Goal: Task Accomplishment & Management: Complete application form

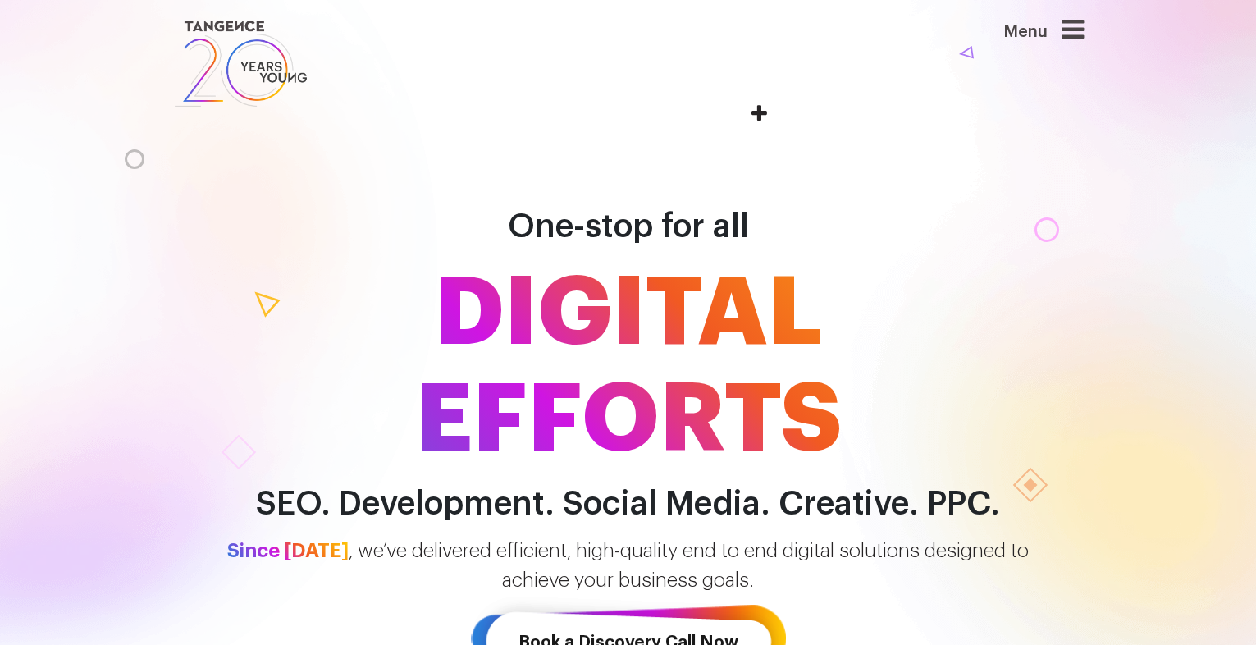
click at [1075, 30] on icon at bounding box center [1073, 29] width 22 height 26
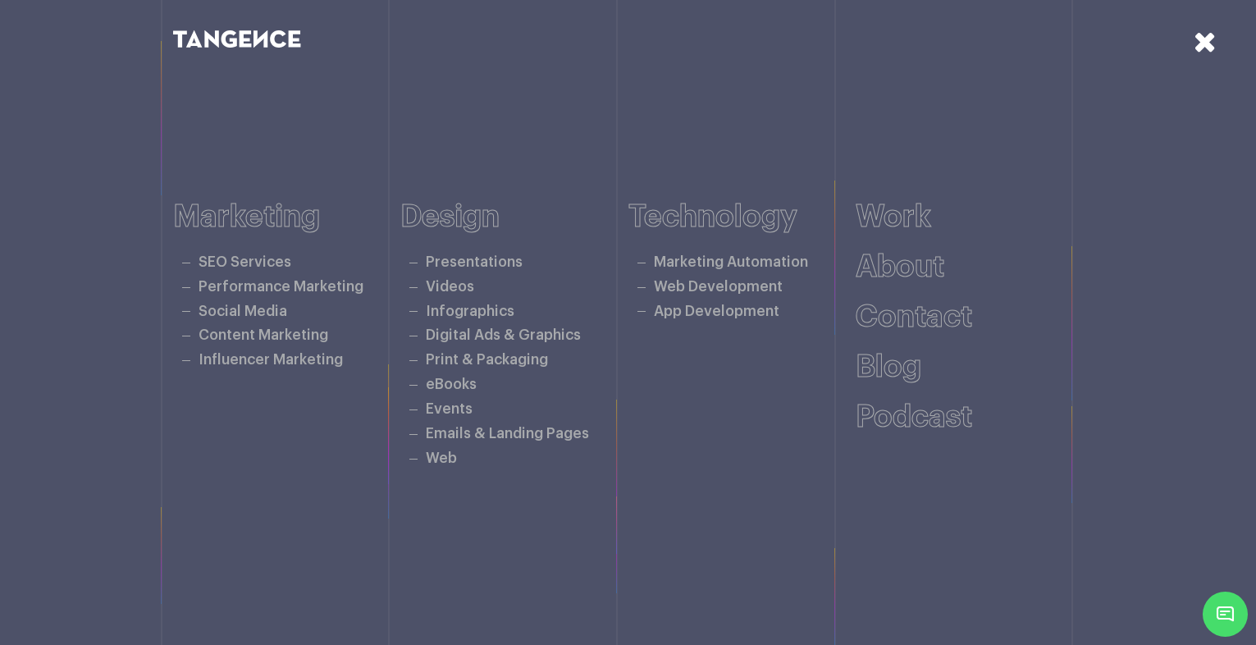
click at [1217, 45] on div at bounding box center [1174, 82] width 164 height 164
click at [1208, 44] on icon at bounding box center [1205, 41] width 23 height 29
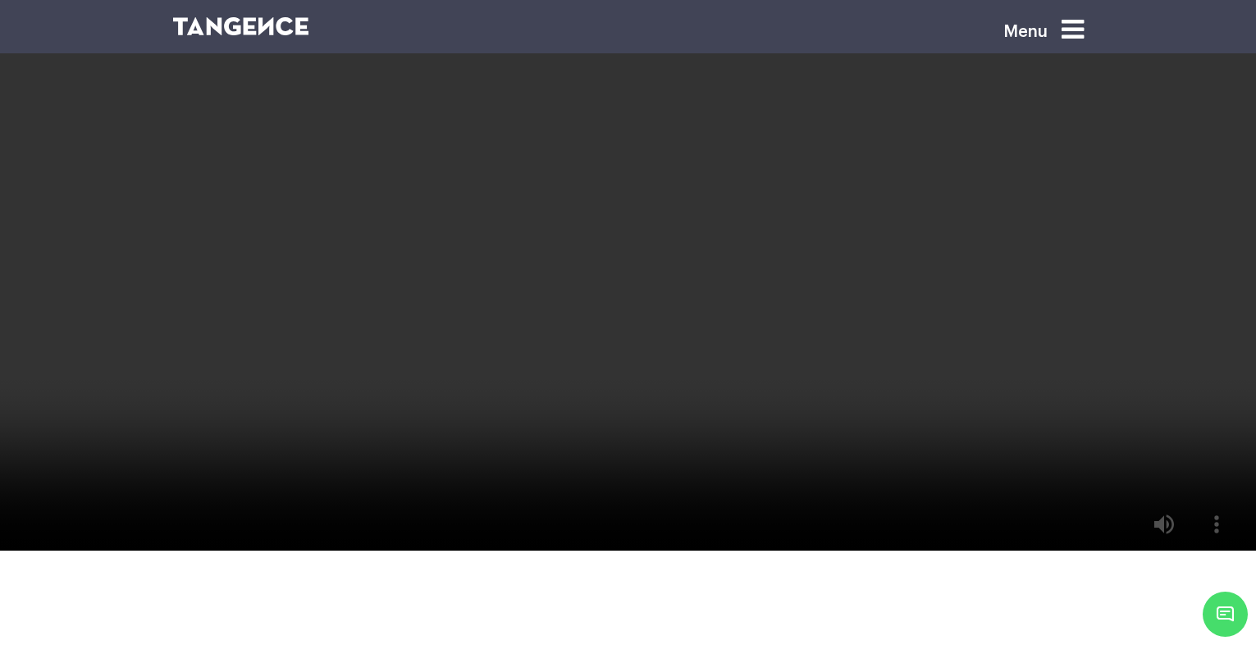
scroll to position [3446, 0]
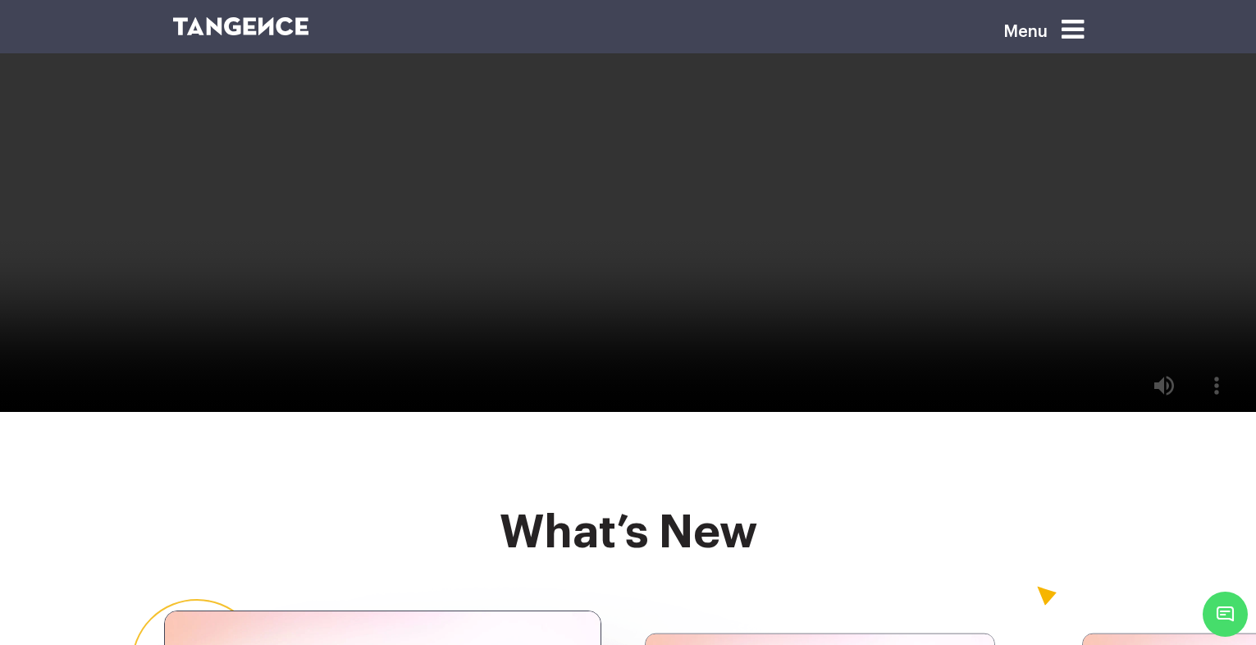
click at [1081, 33] on icon at bounding box center [1073, 29] width 22 height 26
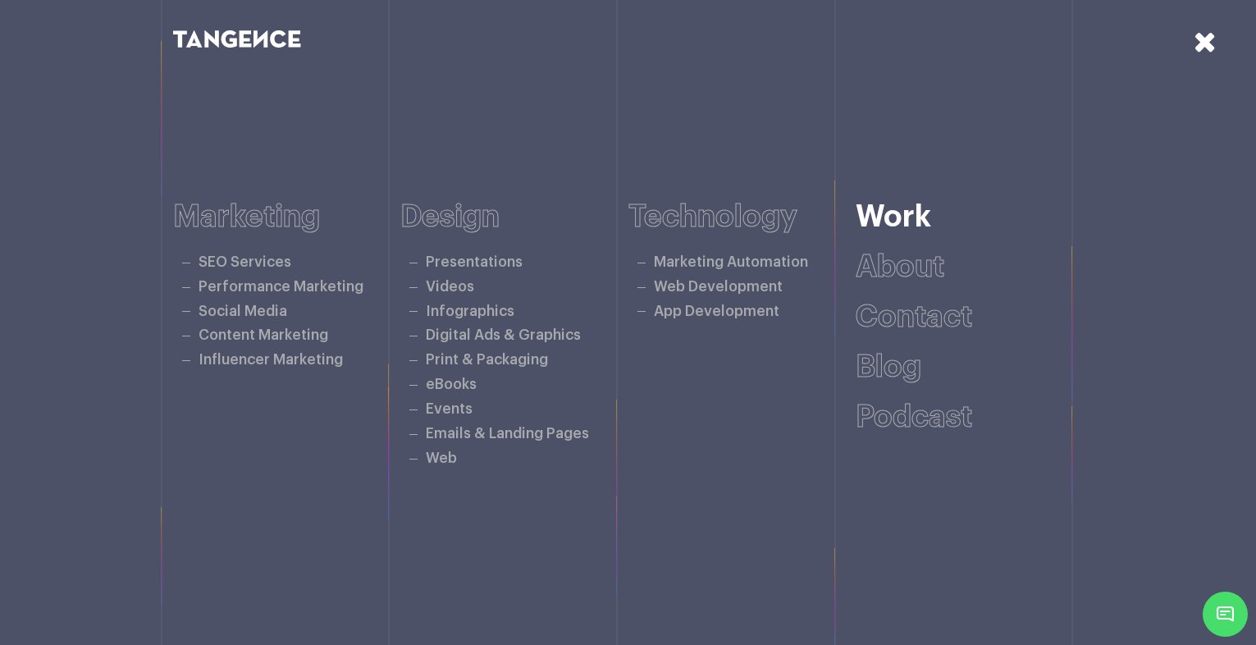
click at [894, 220] on link "Work" at bounding box center [893, 217] width 75 height 30
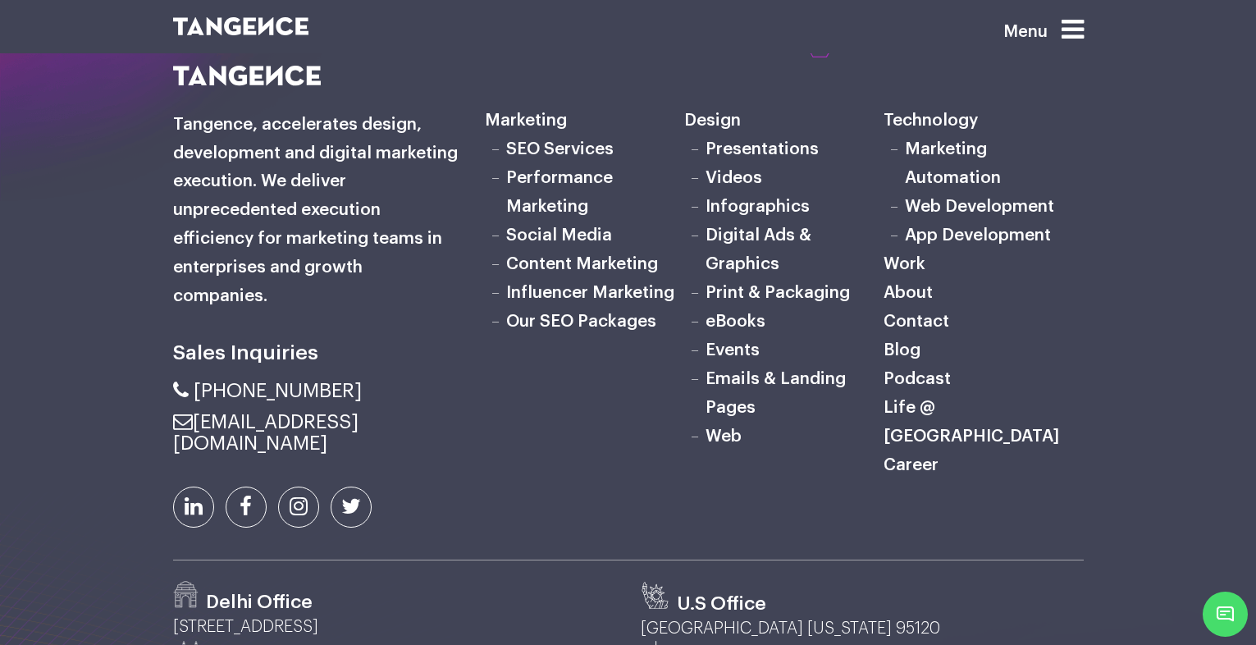
scroll to position [2912, 0]
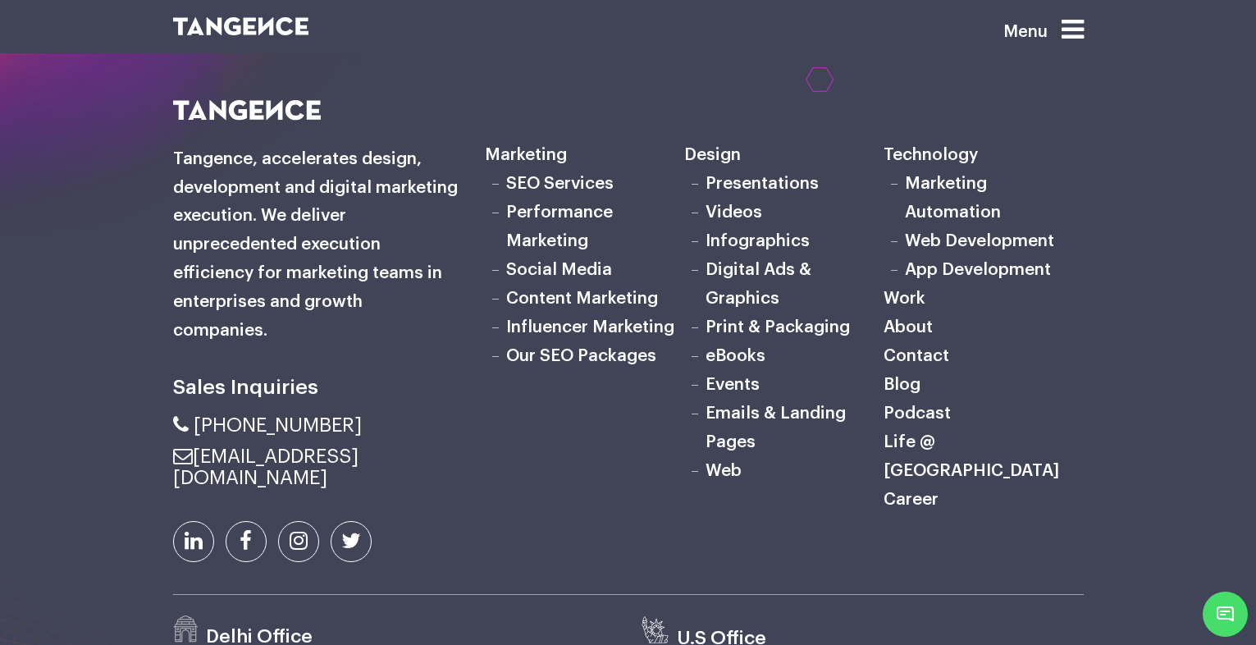
click at [916, 491] on link "Career" at bounding box center [911, 499] width 55 height 17
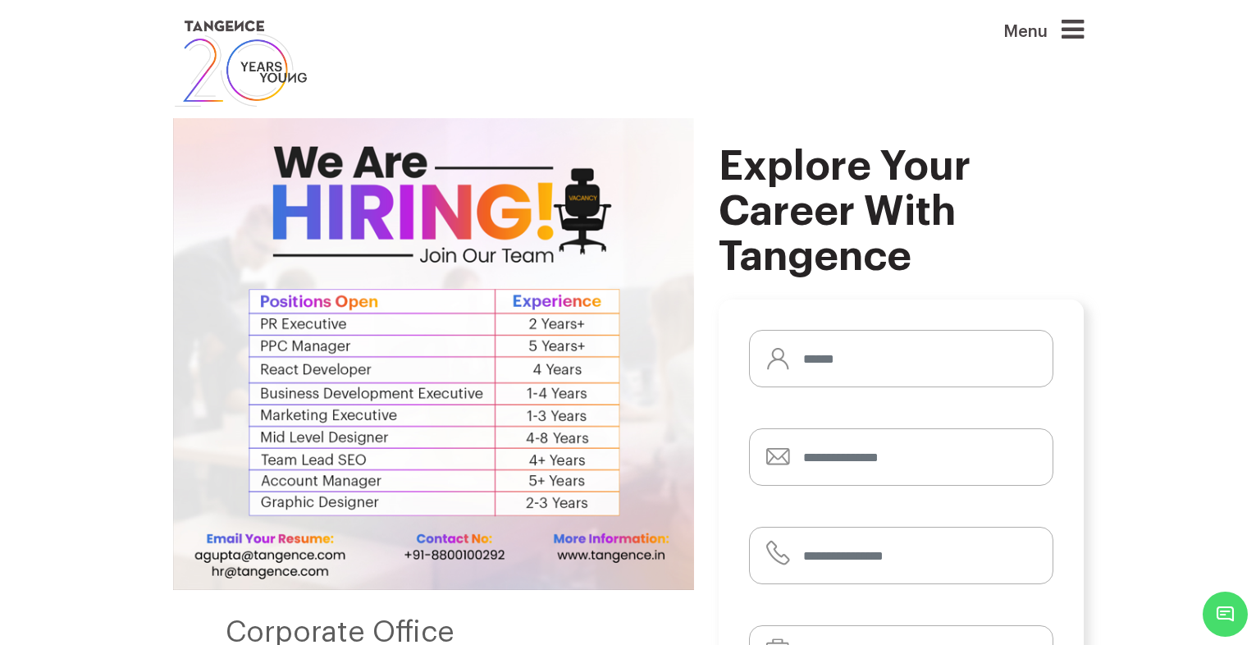
click at [574, 465] on img at bounding box center [433, 354] width 521 height 472
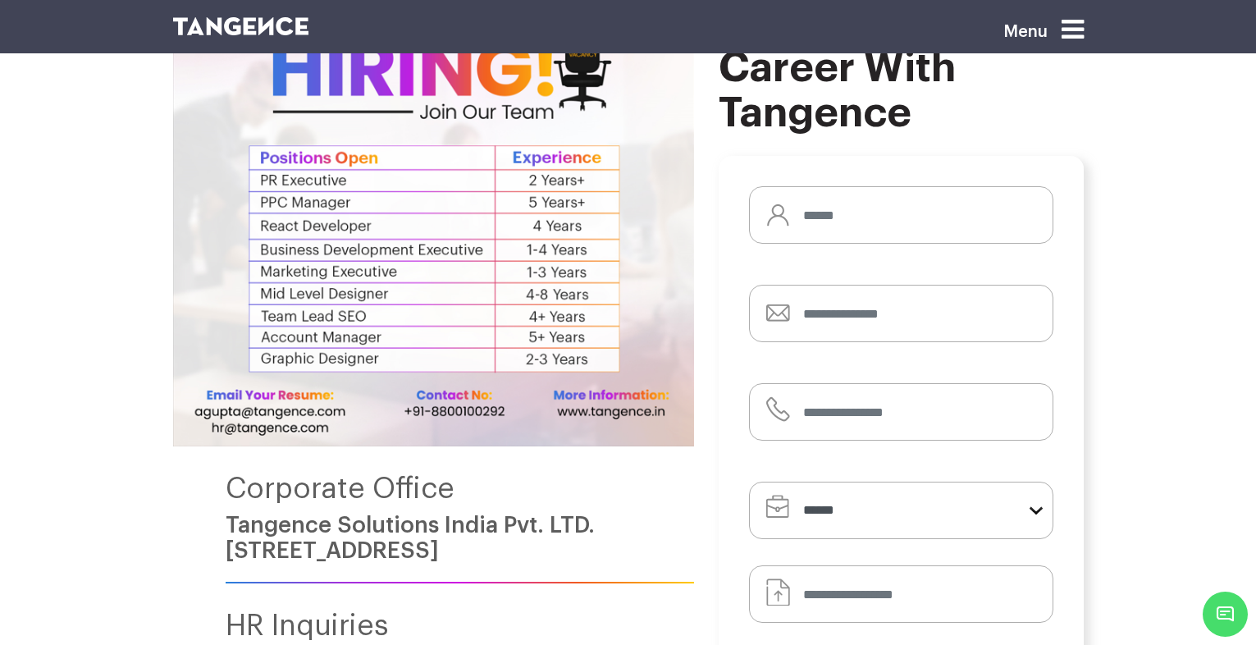
scroll to position [98, 0]
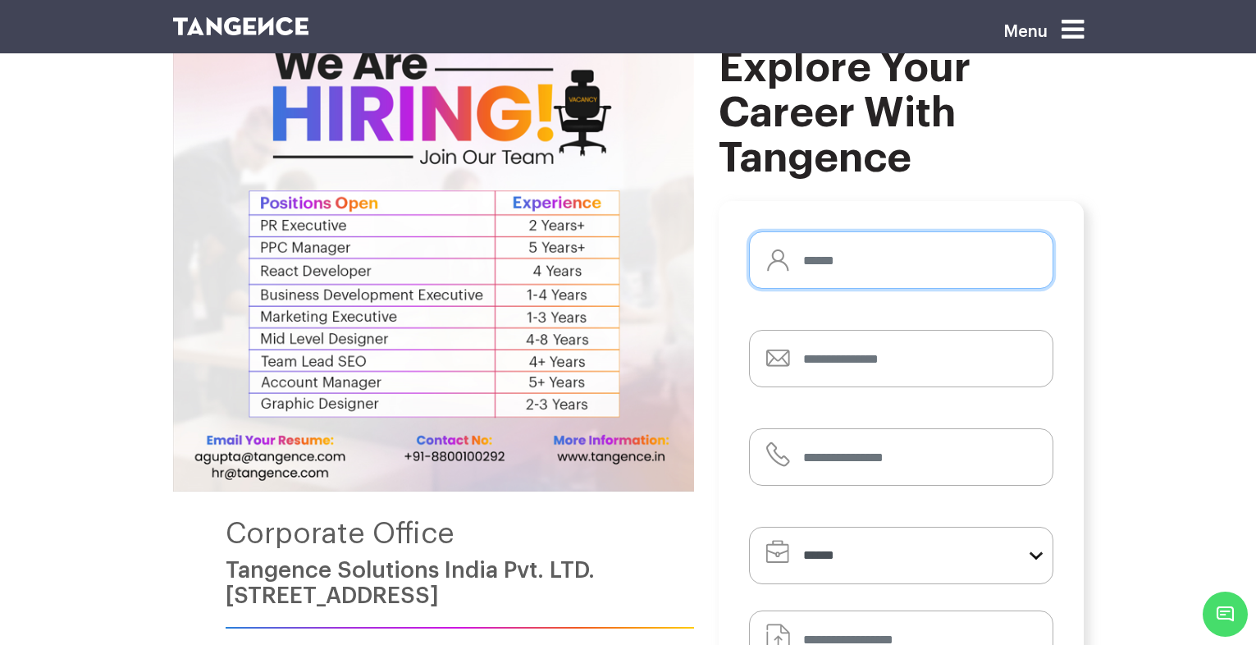
click at [829, 256] on input "text" at bounding box center [901, 259] width 304 height 57
type input "**********"
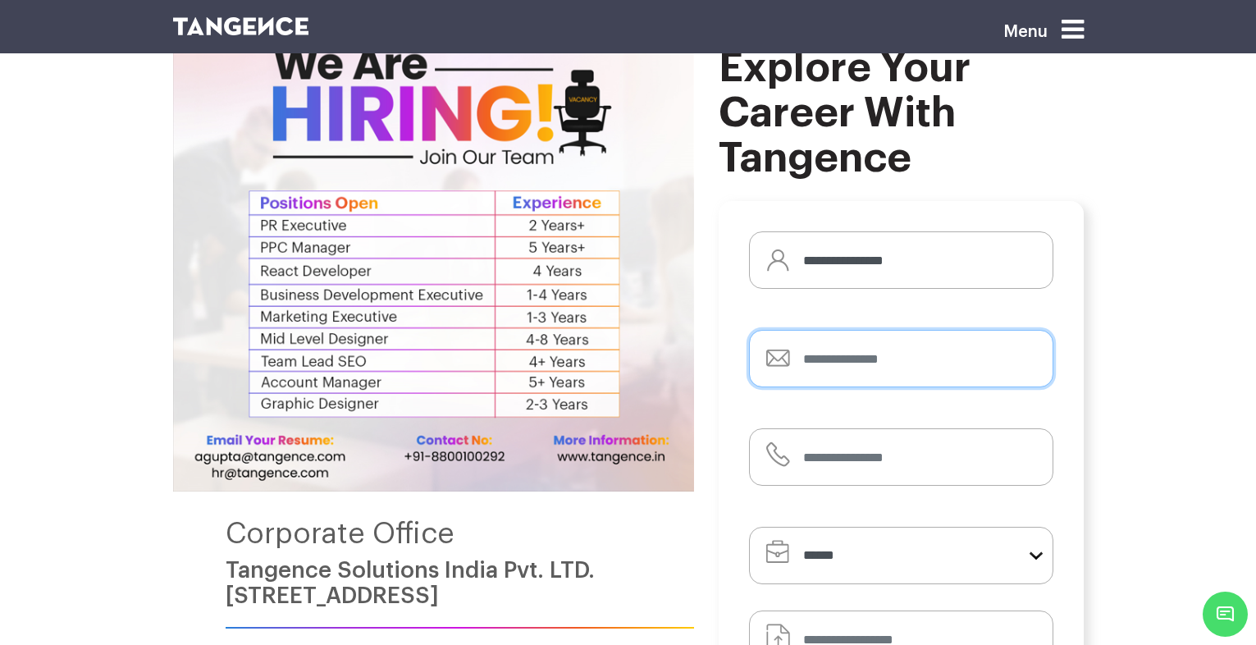
click at [862, 367] on input "email" at bounding box center [901, 358] width 304 height 57
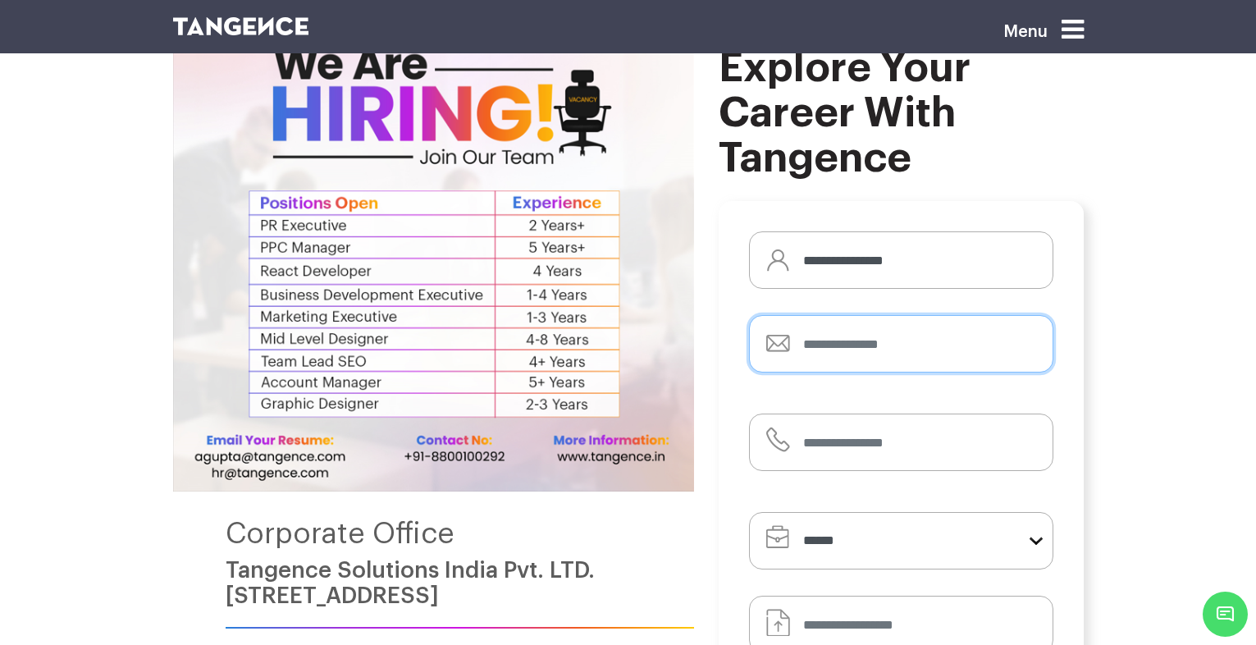
type input "**********"
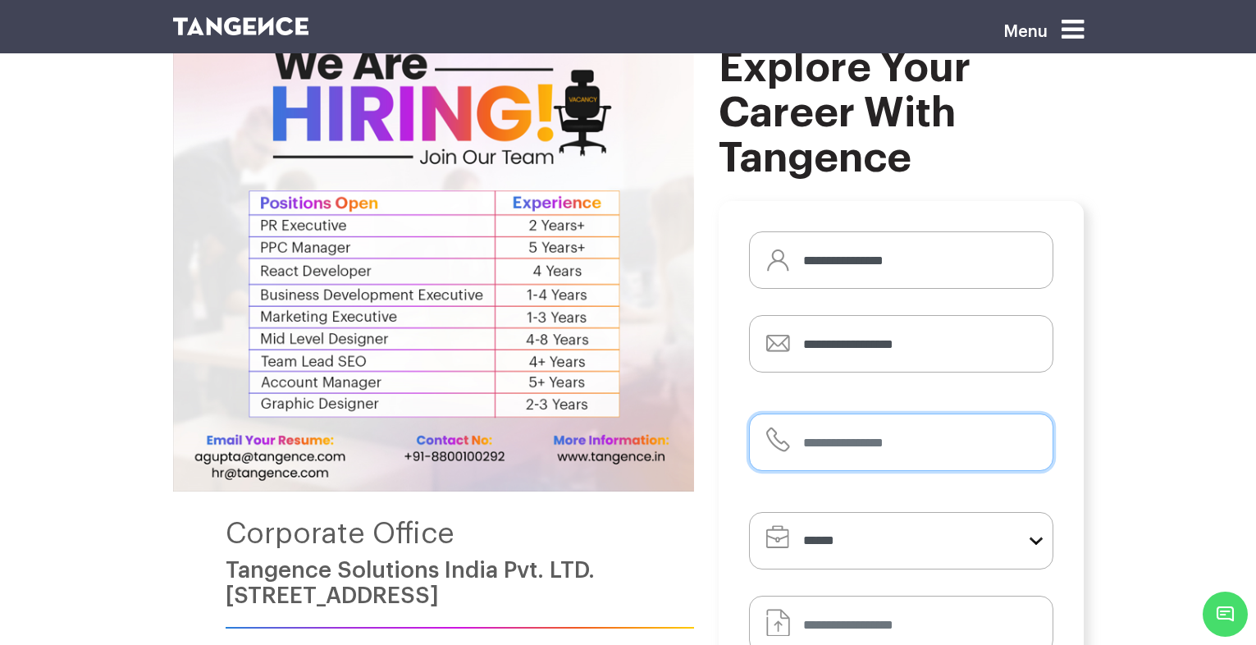
click at [884, 446] on input "tel" at bounding box center [901, 441] width 304 height 57
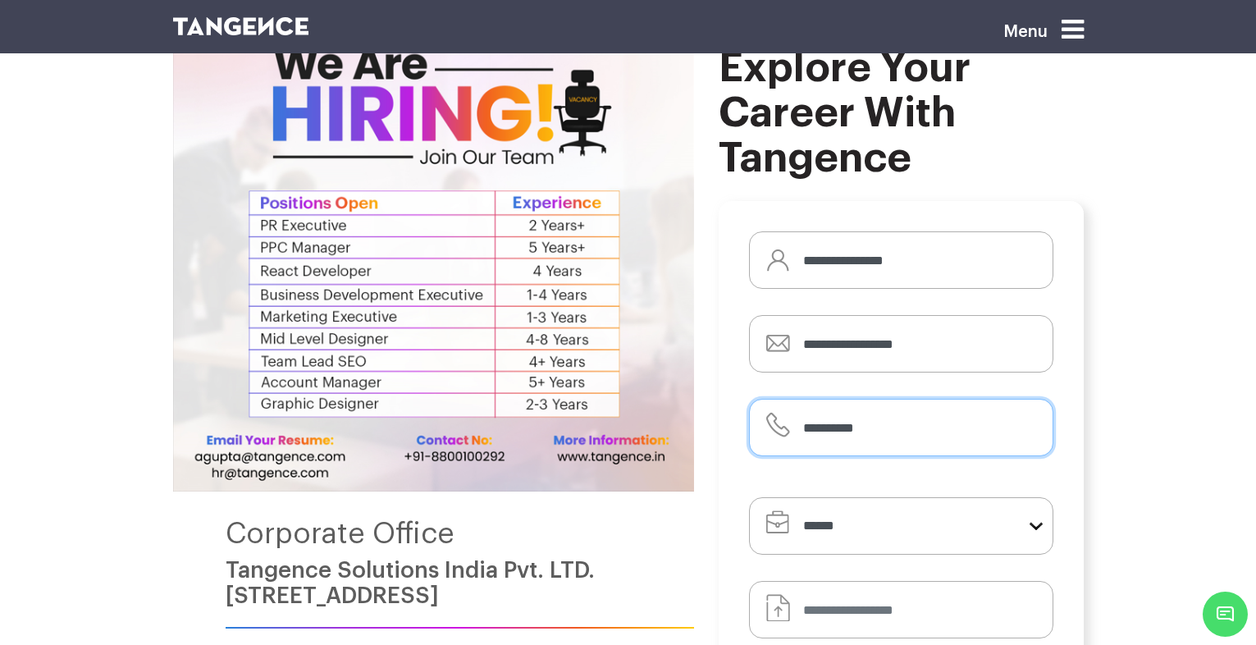
click at [843, 426] on input "**********" at bounding box center [901, 427] width 304 height 57
drag, startPoint x: 816, startPoint y: 426, endPoint x: 778, endPoint y: 421, distance: 38.9
click at [790, 426] on div "**********" at bounding box center [901, 435] width 304 height 72
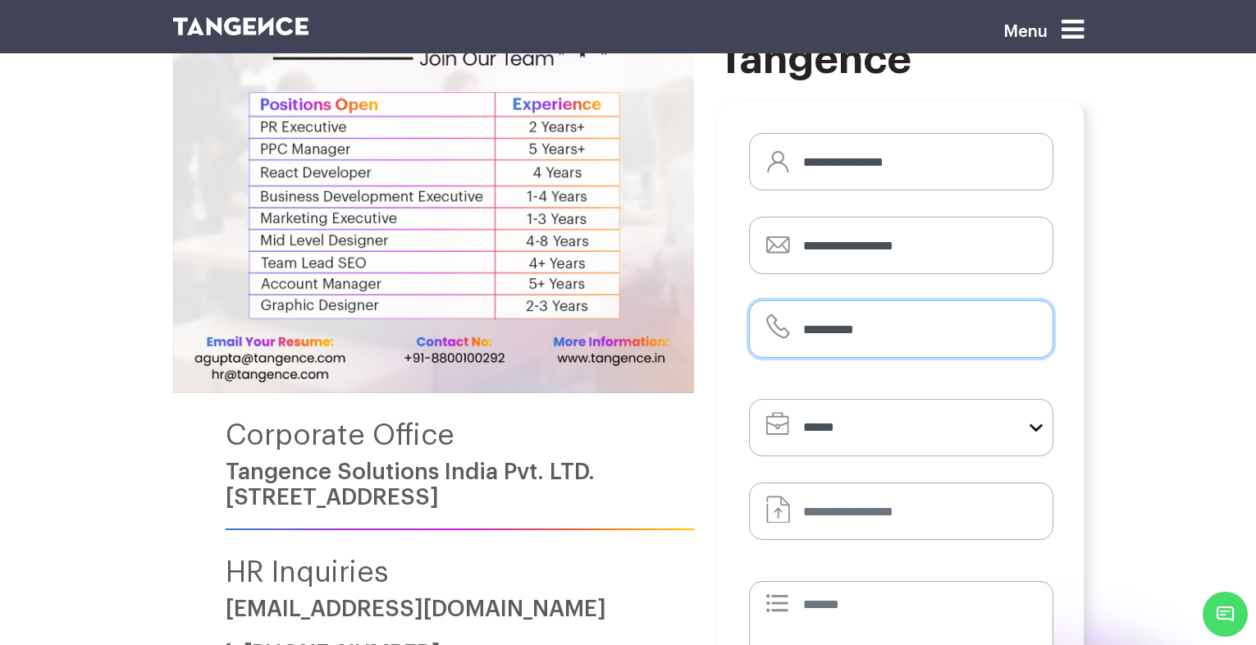
type input "**********"
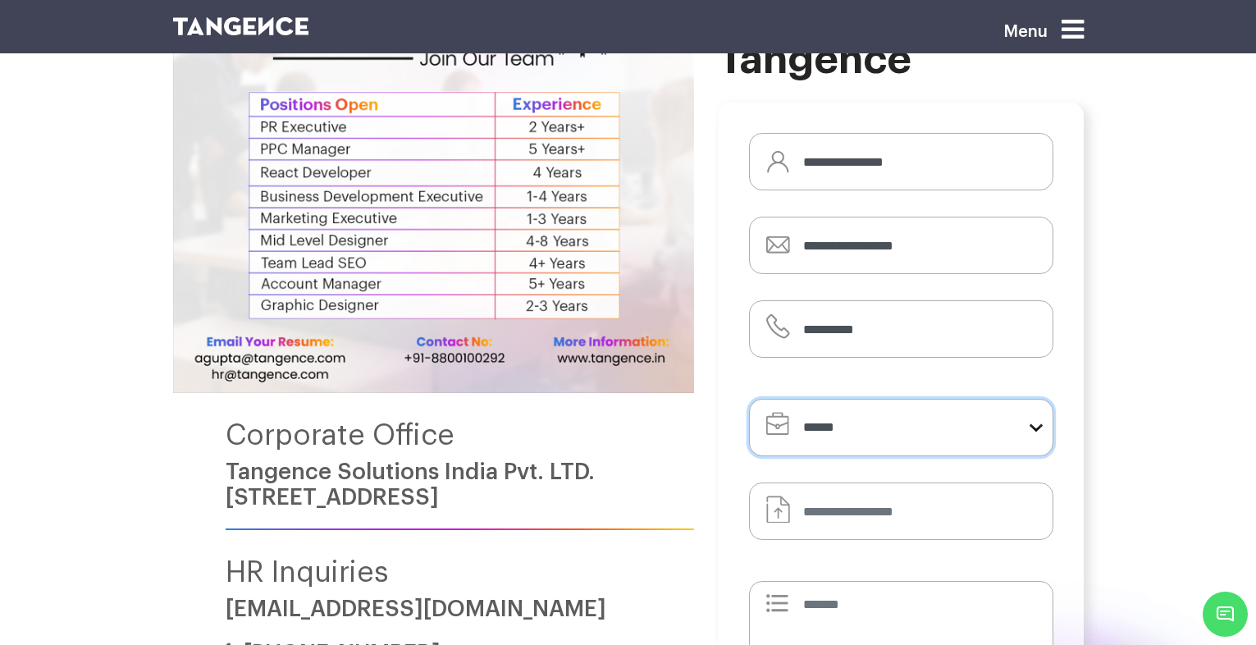
scroll to position [182, 0]
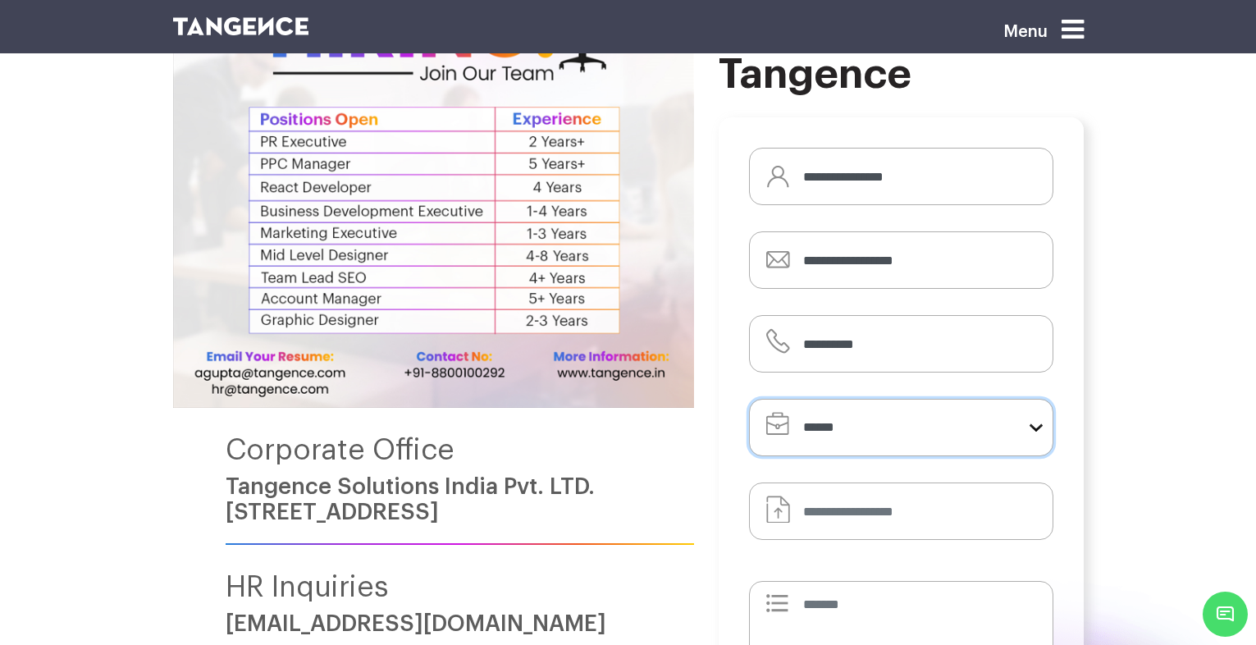
select select "**********"
click at [749, 399] on select "**********" at bounding box center [901, 427] width 304 height 57
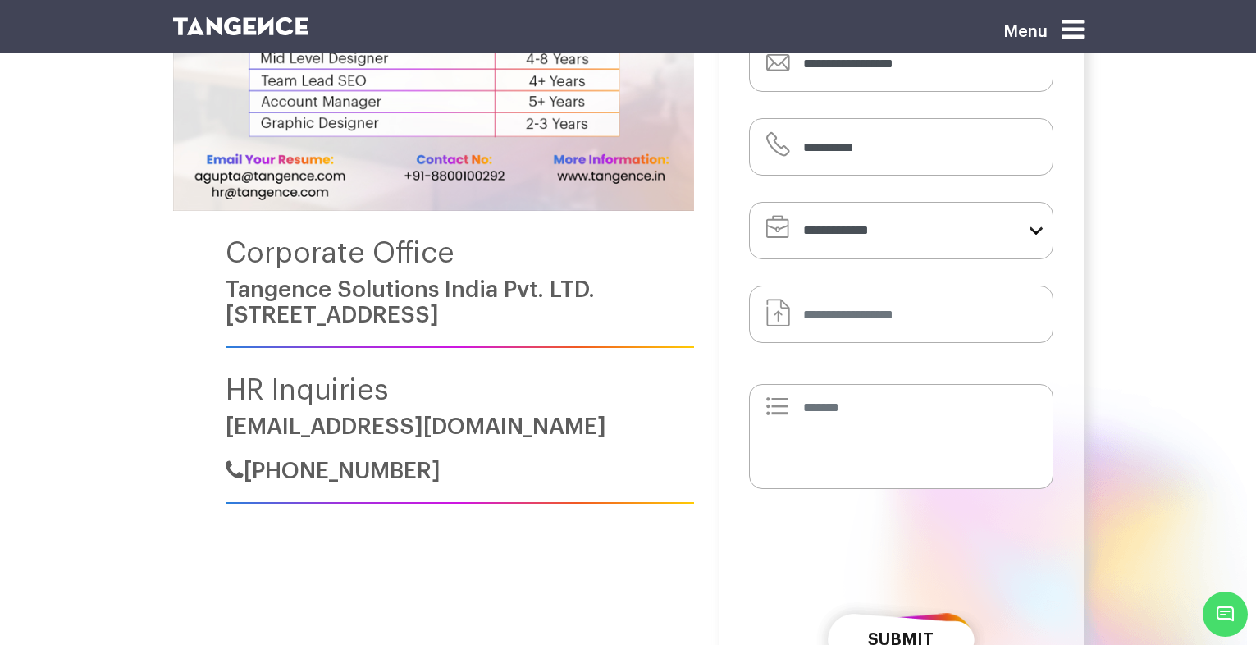
click at [880, 299] on input "Default file input" at bounding box center [901, 313] width 304 height 57
type input "**********"
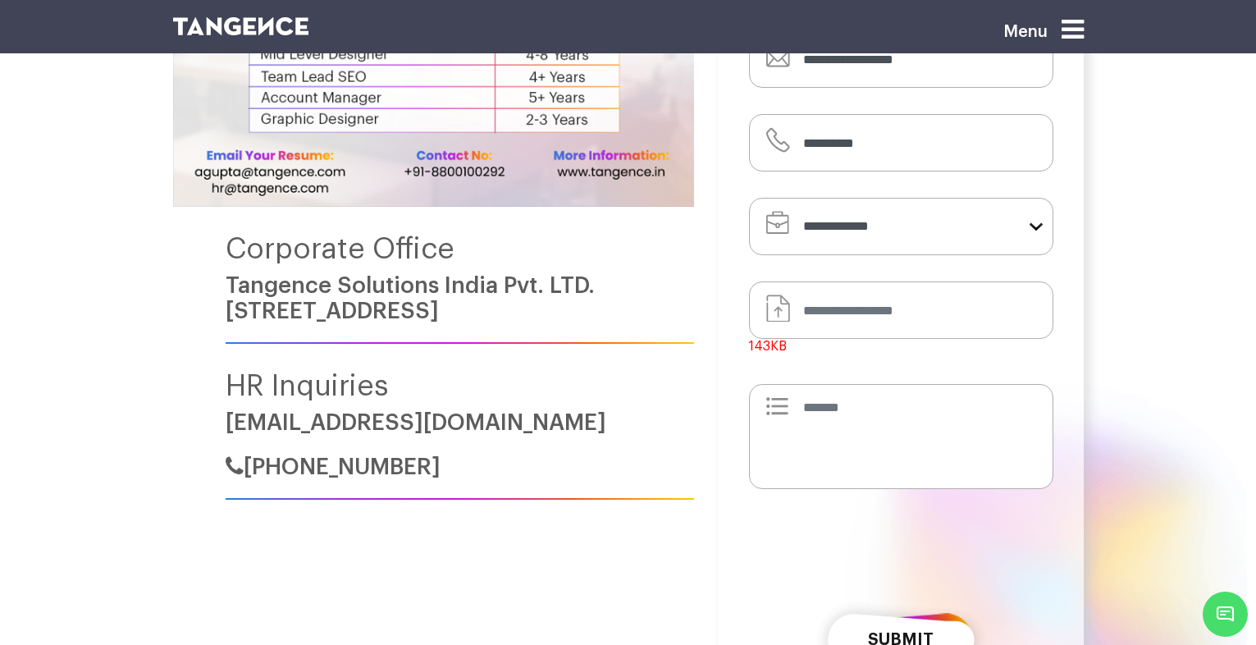
click at [897, 305] on input "Default file input" at bounding box center [901, 309] width 304 height 57
click at [764, 345] on b "143" at bounding box center [759, 346] width 21 height 13
click at [764, 339] on input "Default file input" at bounding box center [901, 309] width 304 height 57
click at [861, 309] on input "Default file input" at bounding box center [901, 309] width 304 height 57
click at [772, 344] on label "143 KB" at bounding box center [768, 346] width 38 height 15
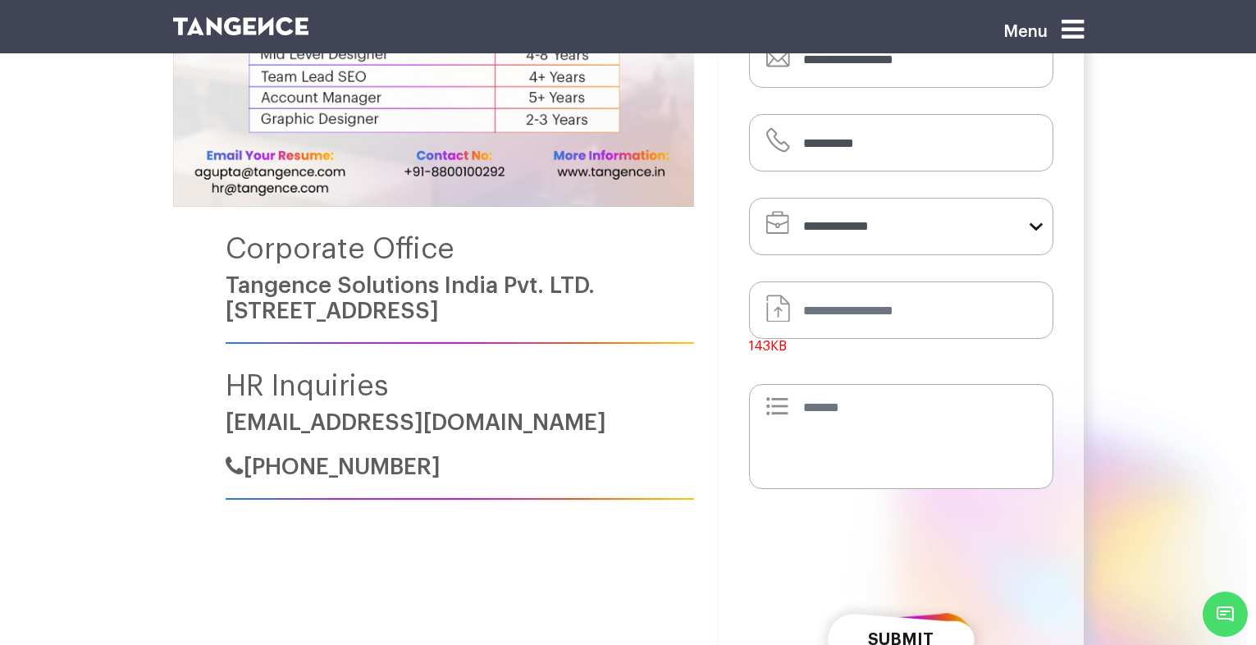
click at [772, 339] on input "Default file input" at bounding box center [901, 309] width 304 height 57
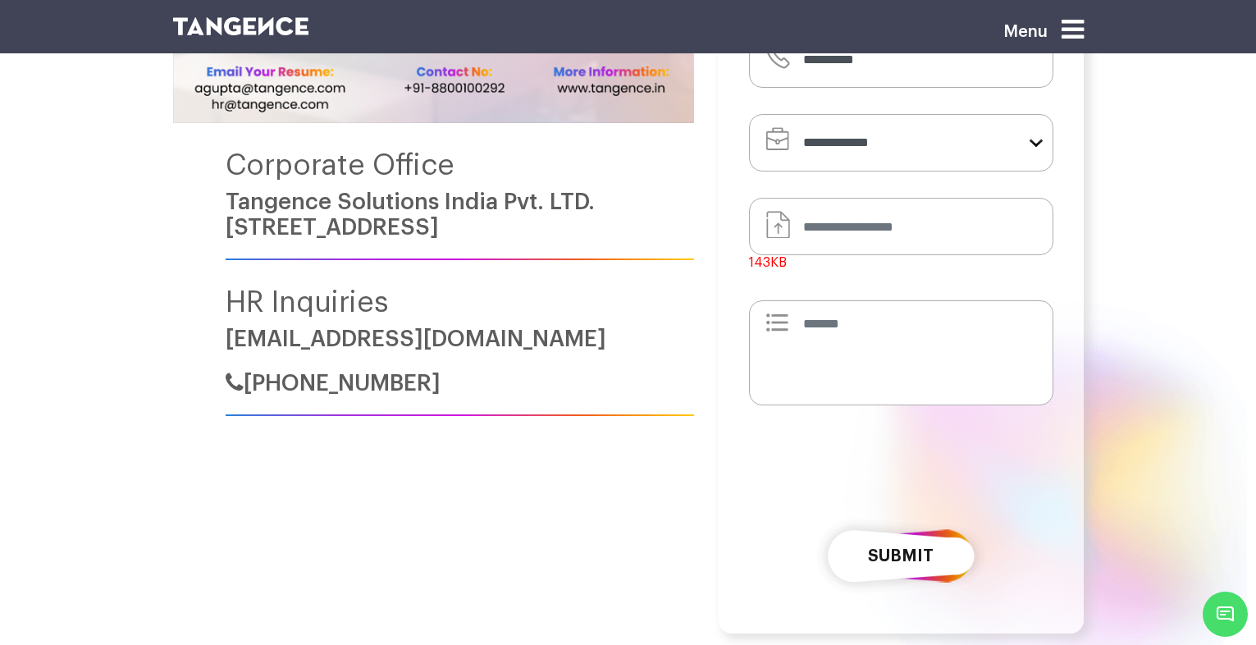
scroll to position [580, 0]
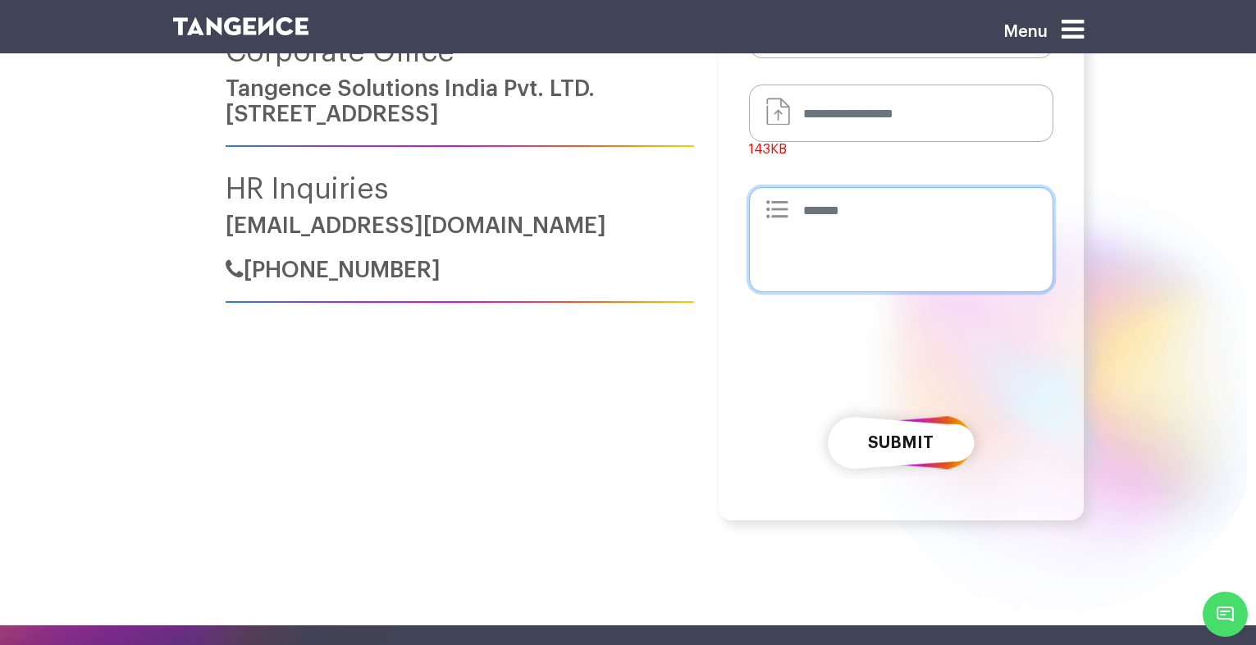
click at [869, 223] on textarea at bounding box center [901, 239] width 304 height 105
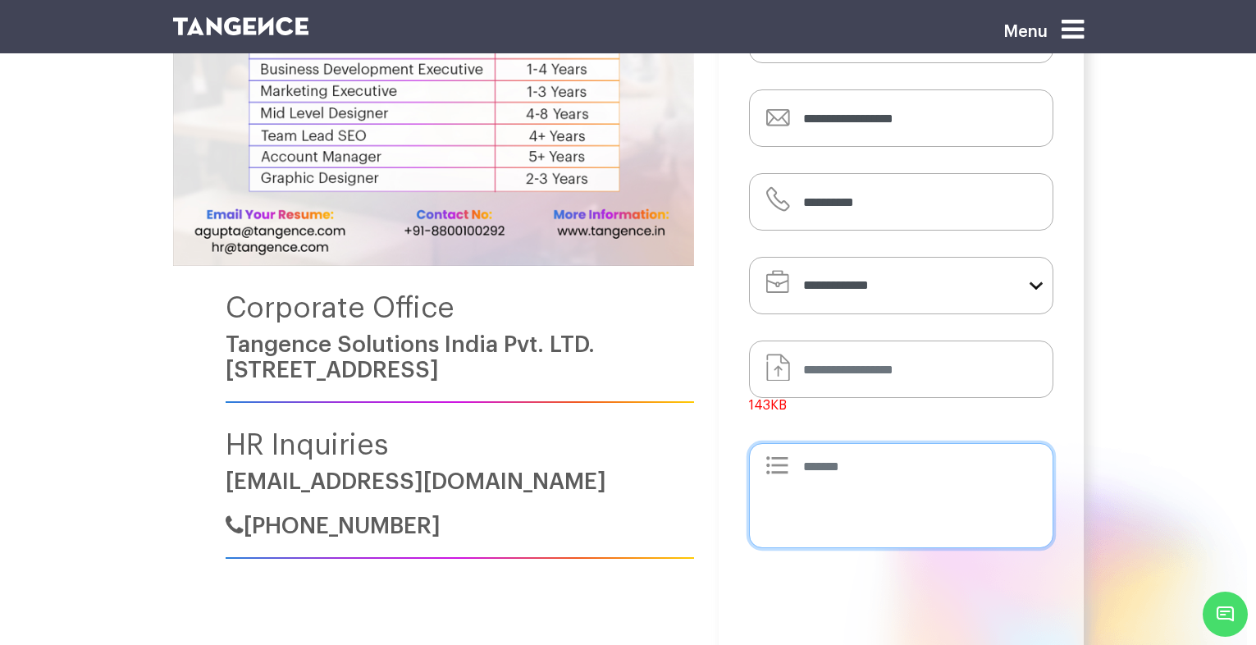
scroll to position [285, 0]
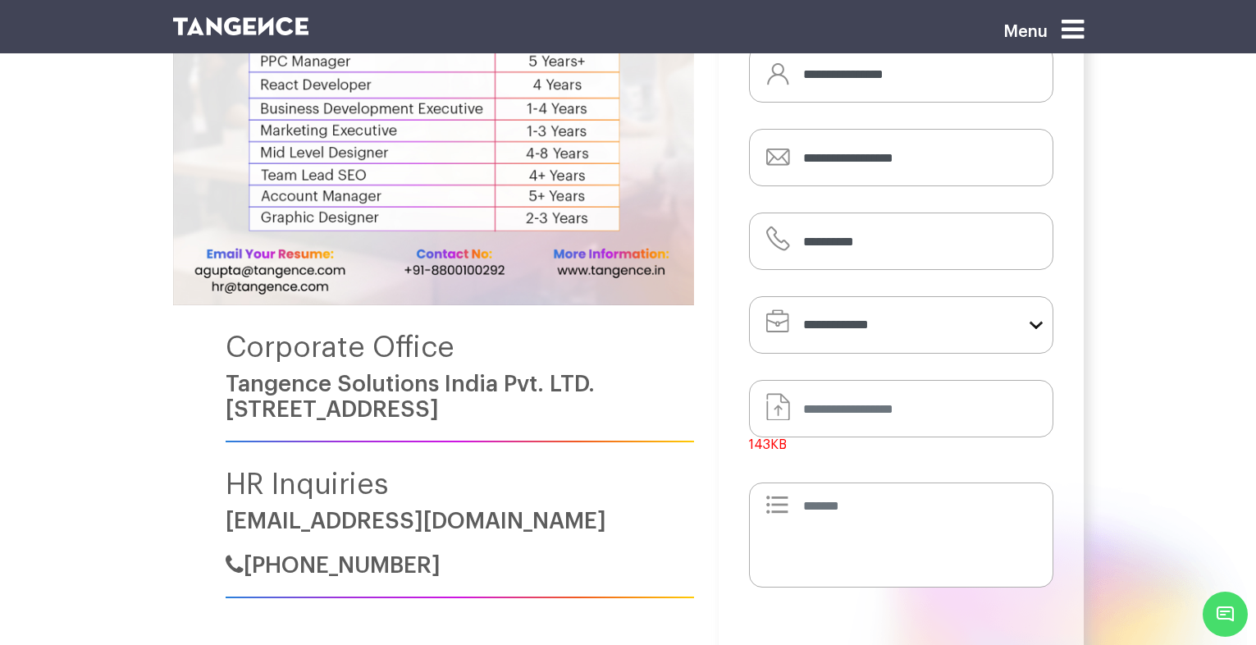
click at [893, 392] on input "Default file input" at bounding box center [901, 408] width 304 height 57
type input "**********"
click at [843, 412] on input "Default file input" at bounding box center [901, 408] width 304 height 57
click at [766, 451] on label "68 KB" at bounding box center [765, 444] width 32 height 15
click at [766, 437] on input "Default file input" at bounding box center [901, 408] width 304 height 57
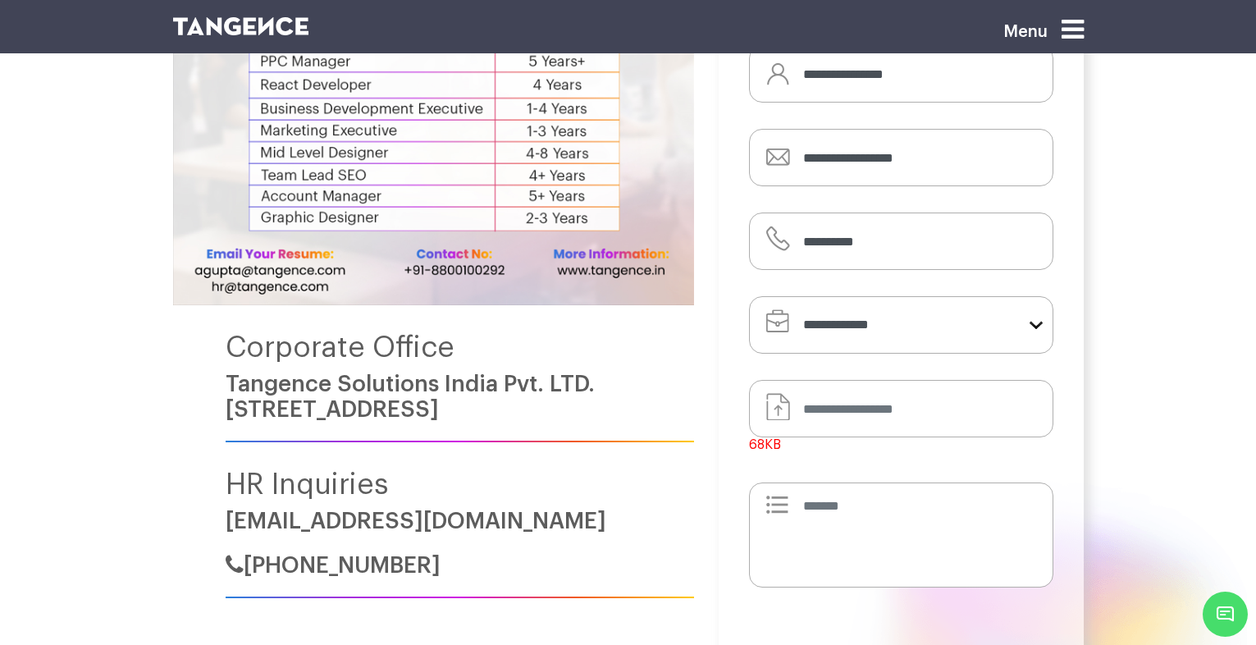
click at [237, 288] on img at bounding box center [433, 69] width 521 height 472
click at [320, 518] on link "[EMAIL_ADDRESS][DOMAIN_NAME]" at bounding box center [416, 520] width 381 height 23
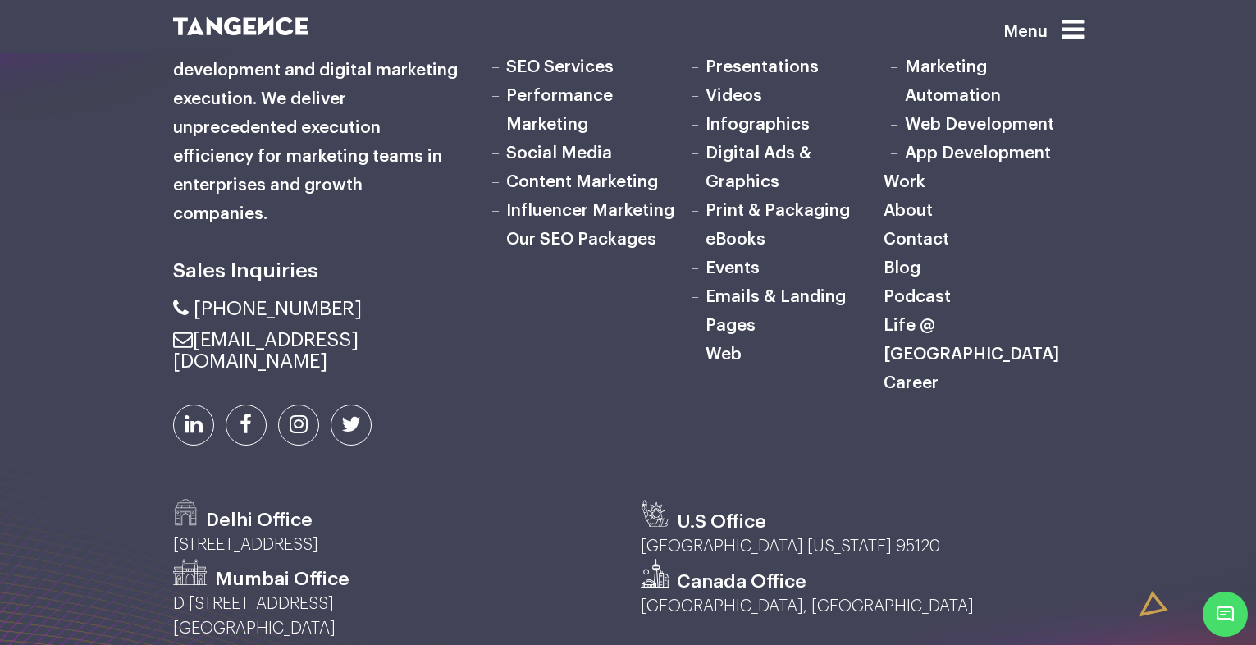
scroll to position [5416, 0]
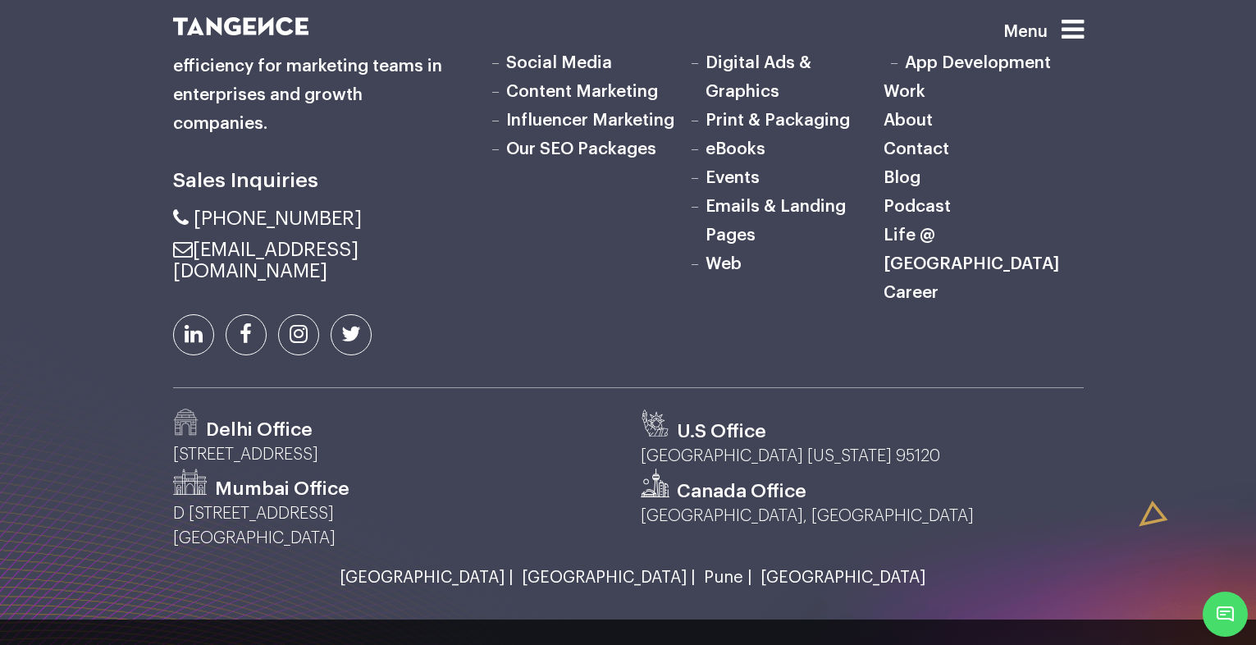
click at [912, 284] on link "Career" at bounding box center [911, 292] width 55 height 17
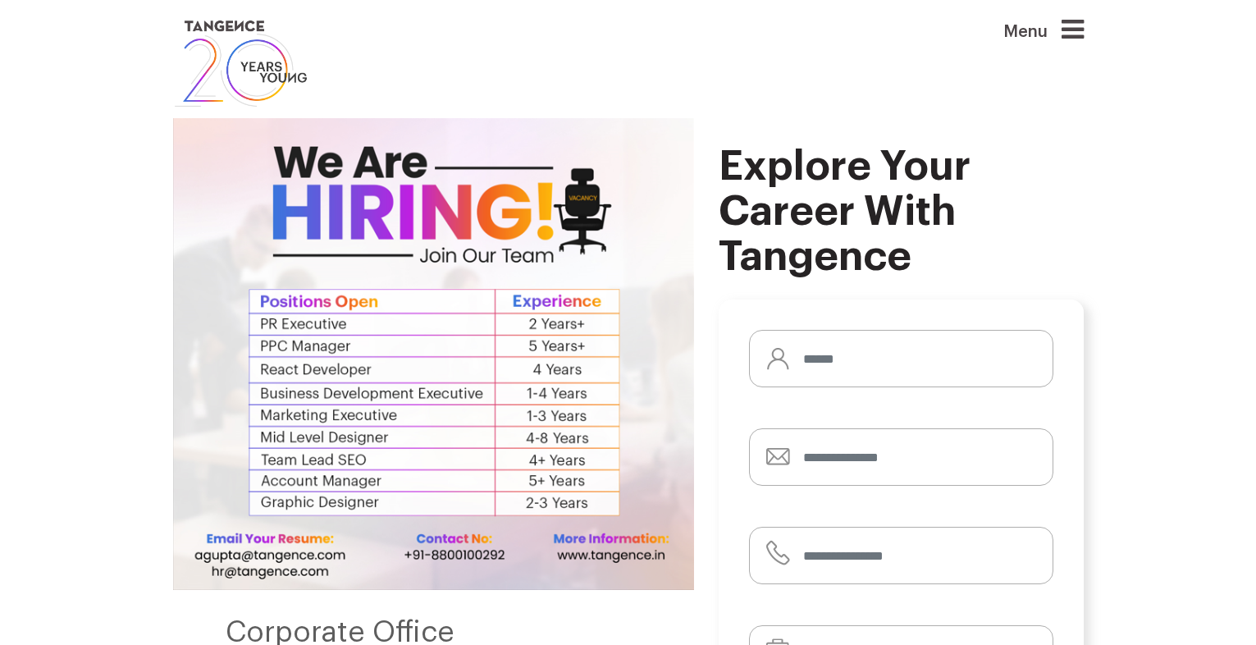
scroll to position [394, 0]
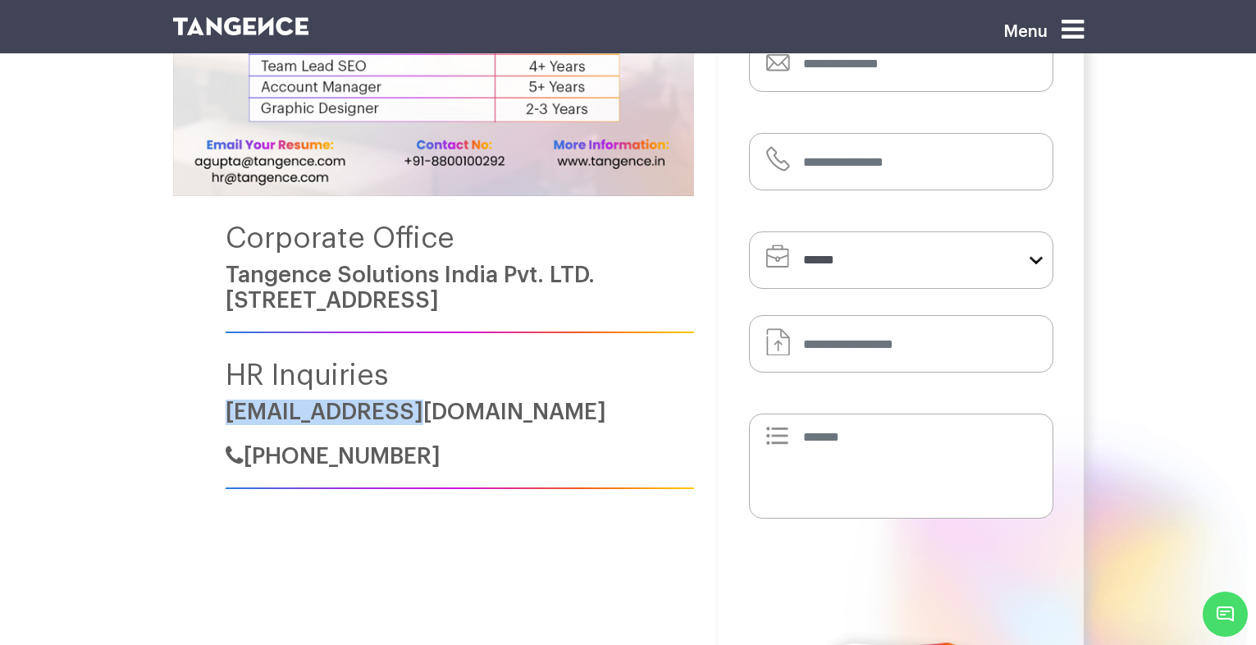
drag, startPoint x: 470, startPoint y: 417, endPoint x: 203, endPoint y: 417, distance: 266.6
click at [203, 417] on div "Corporate Office Tangence Solutions India Pvt. LTD. F 298, Sec 63, Noida, 20130…" at bounding box center [433, 106] width 521 height 765
copy link "[EMAIL_ADDRESS][DOMAIN_NAME]"
